Goal: Task Accomplishment & Management: Manage account settings

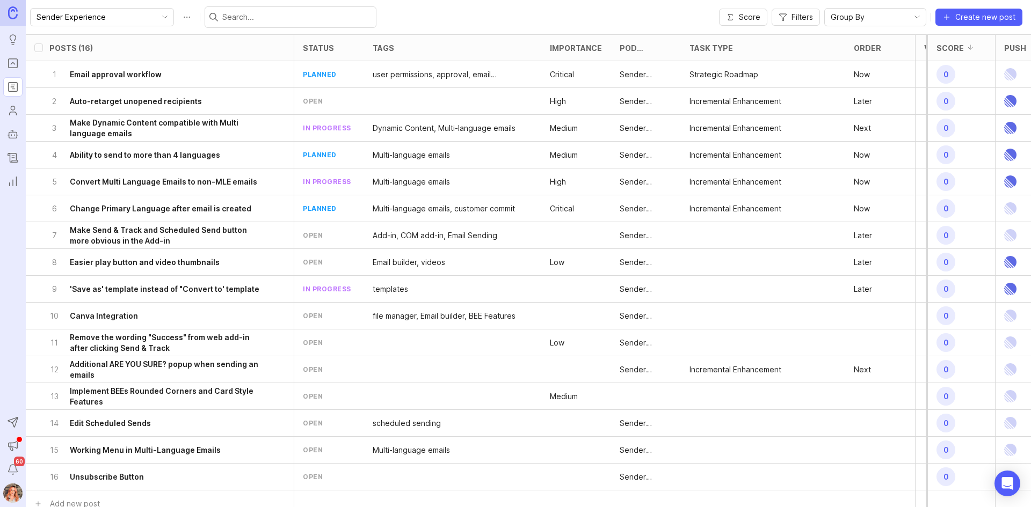
click at [195, 318] on div "10 Canva Integration" at bounding box center [156, 316] width 214 height 26
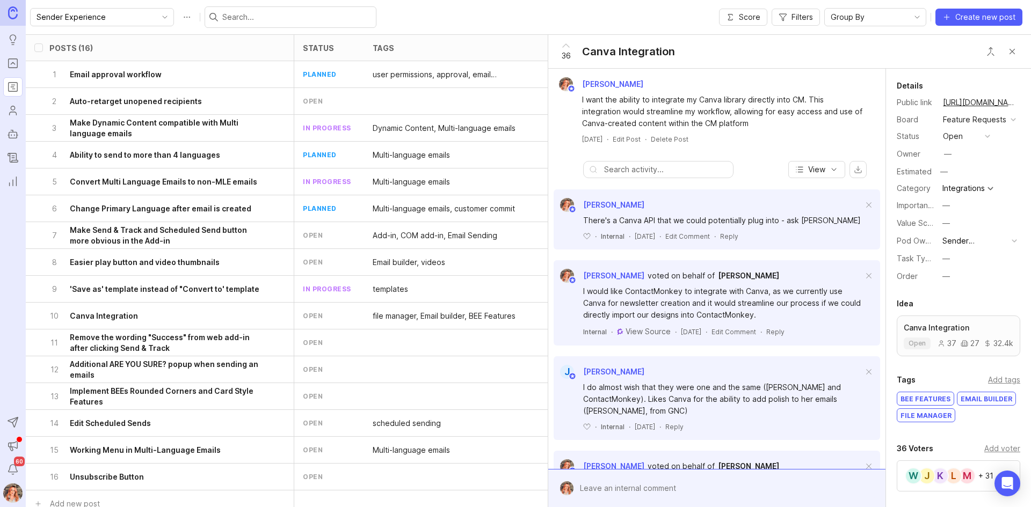
click at [943, 282] on div "—" at bounding box center [946, 277] width 8 height 12
click at [954, 370] on li "Later" at bounding box center [966, 367] width 54 height 20
click at [172, 345] on h6 "Remove the wording "Success" from web add-in after clicking Send & Track" at bounding box center [167, 342] width 194 height 21
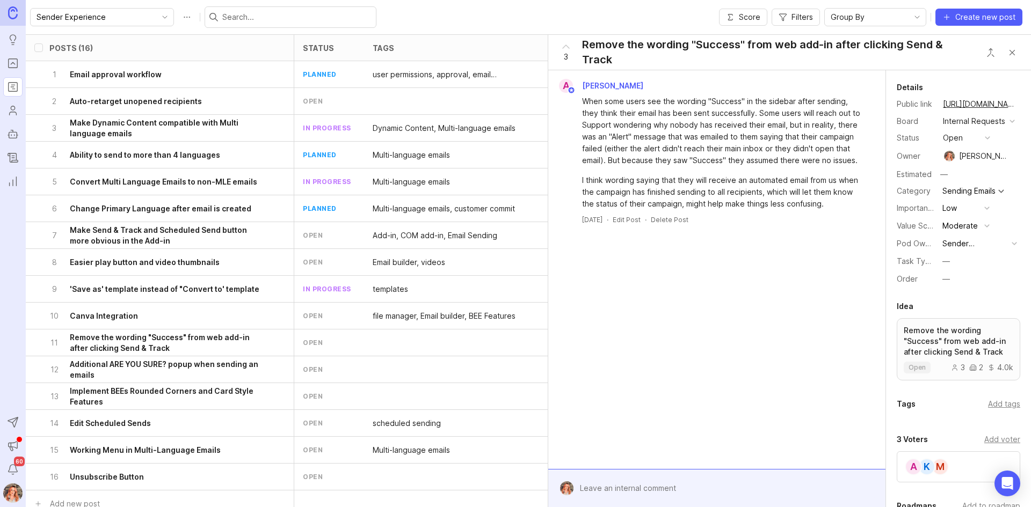
drag, startPoint x: 1013, startPoint y: 54, endPoint x: 794, endPoint y: 128, distance: 231.9
click at [1013, 54] on button "Close button" at bounding box center [1011, 52] width 21 height 21
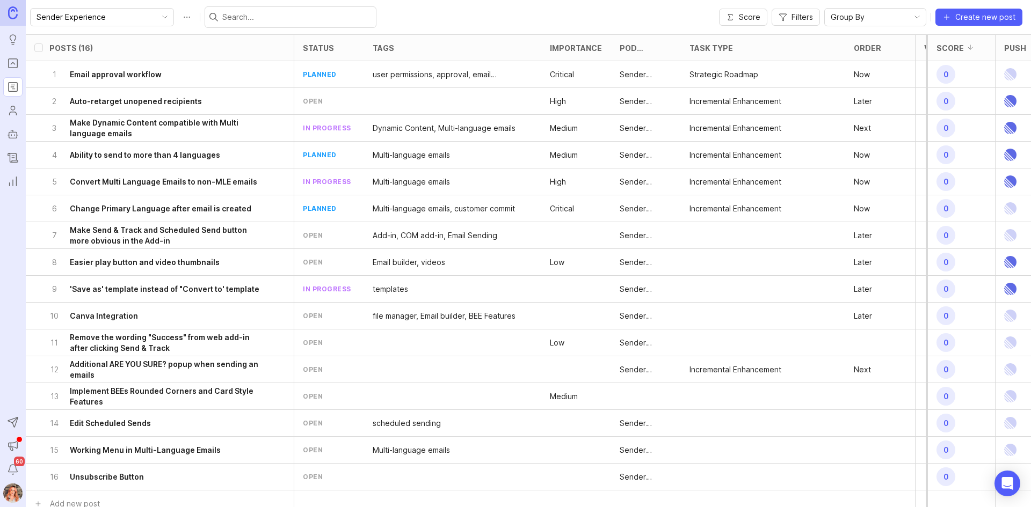
click at [130, 245] on h6 "Make Send & Track and Scheduled Send button more obvious in the Add-in" at bounding box center [167, 235] width 194 height 21
